Goal: Task Accomplishment & Management: Manage account settings

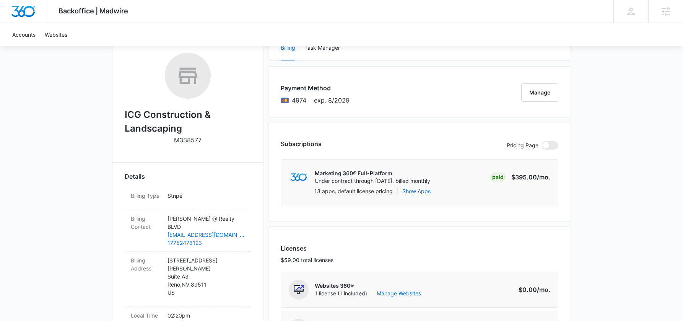
scroll to position [150, 0]
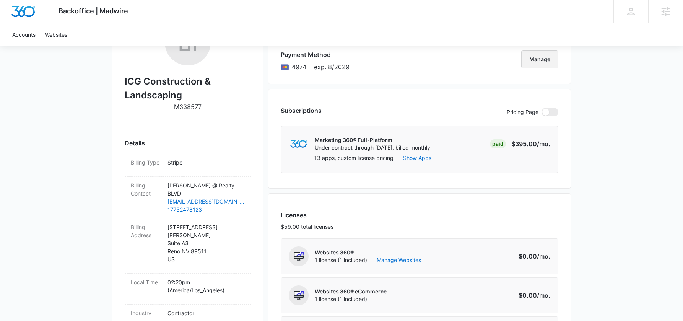
click at [536, 61] on button "Manage" at bounding box center [539, 59] width 37 height 18
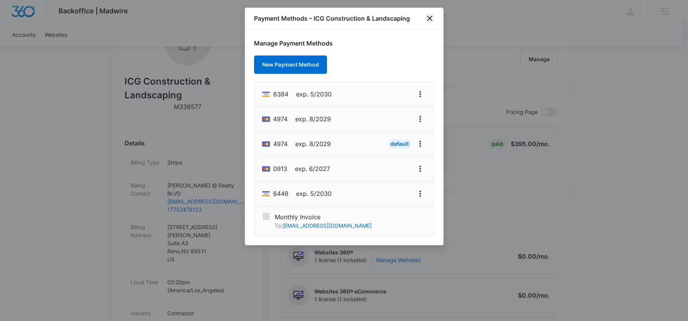
click at [429, 17] on icon "close" at bounding box center [429, 18] width 9 height 9
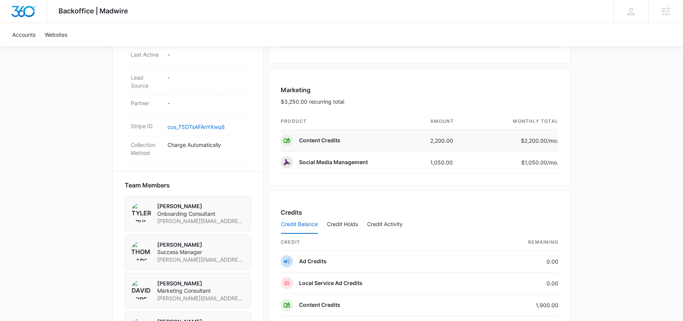
scroll to position [607, 0]
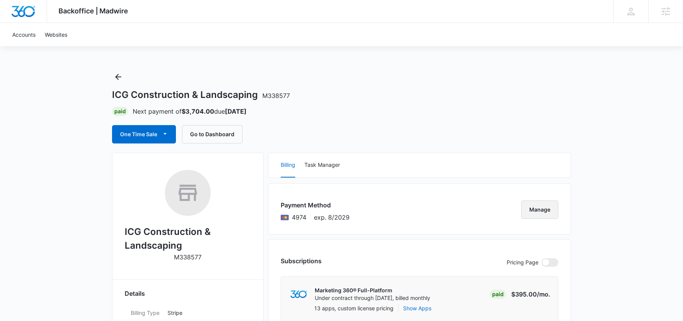
click at [543, 212] on button "Manage" at bounding box center [539, 209] width 37 height 18
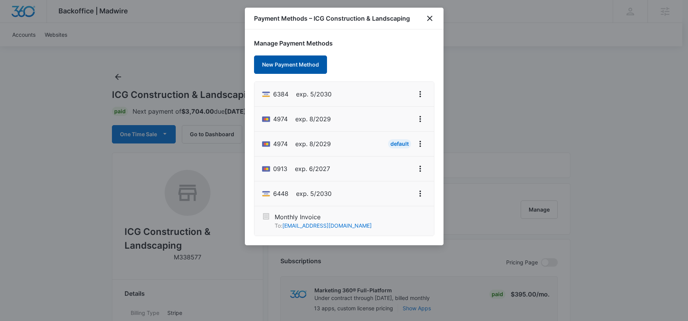
click at [293, 59] on button "New Payment Method" at bounding box center [290, 64] width 73 height 18
